Goal: Information Seeking & Learning: Learn about a topic

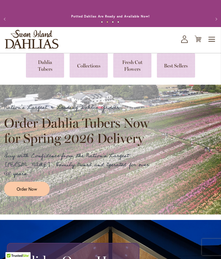
click at [211, 41] on span "Toggle Nav" at bounding box center [212, 39] width 8 height 11
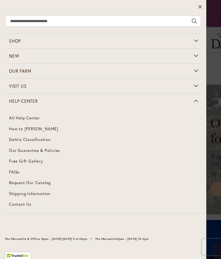
click at [42, 130] on span "How to [PERSON_NAME]" at bounding box center [33, 128] width 49 height 5
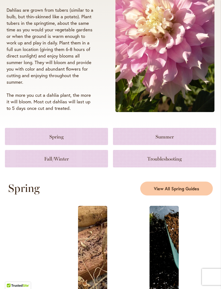
scroll to position [121, 0]
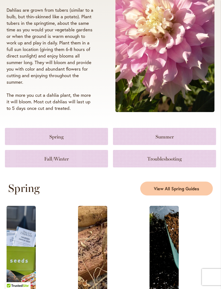
click at [86, 164] on link at bounding box center [56, 158] width 103 height 17
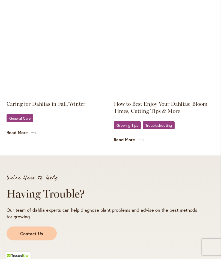
scroll to position [849, 0]
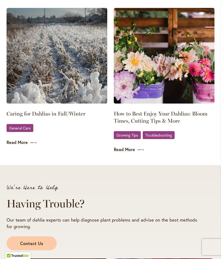
click at [24, 130] on span "General Care" at bounding box center [19, 128] width 21 height 4
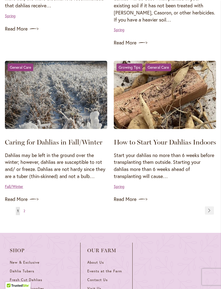
scroll to position [725, 0]
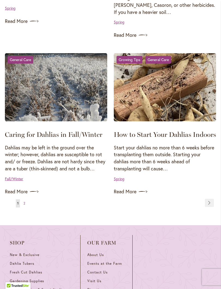
click at [70, 139] on link "Caring for Dahlias in Fall/Winter" at bounding box center [53, 134] width 97 height 8
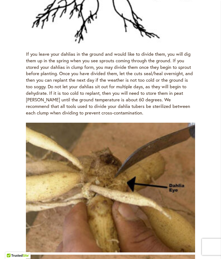
scroll to position [1097, 0]
